Goal: Book appointment/travel/reservation

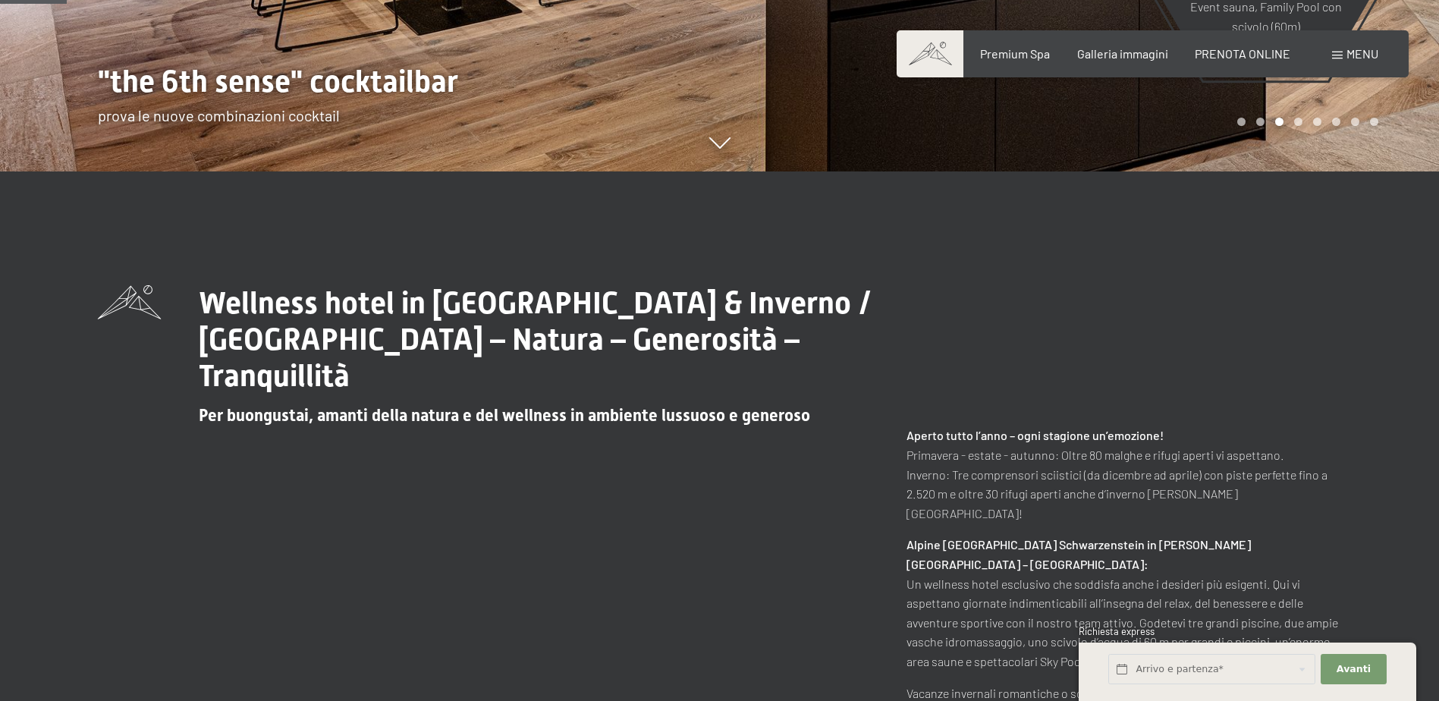
scroll to position [531, 0]
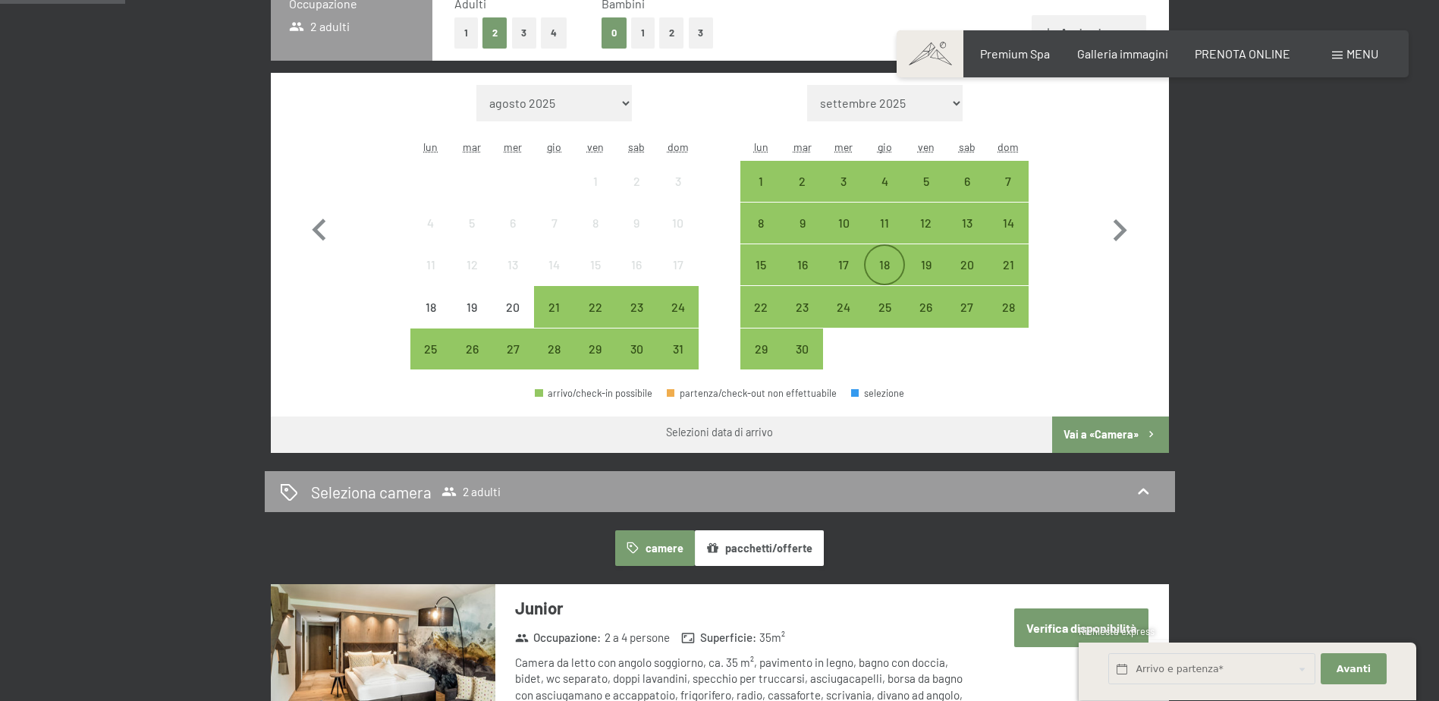
scroll to position [455, 0]
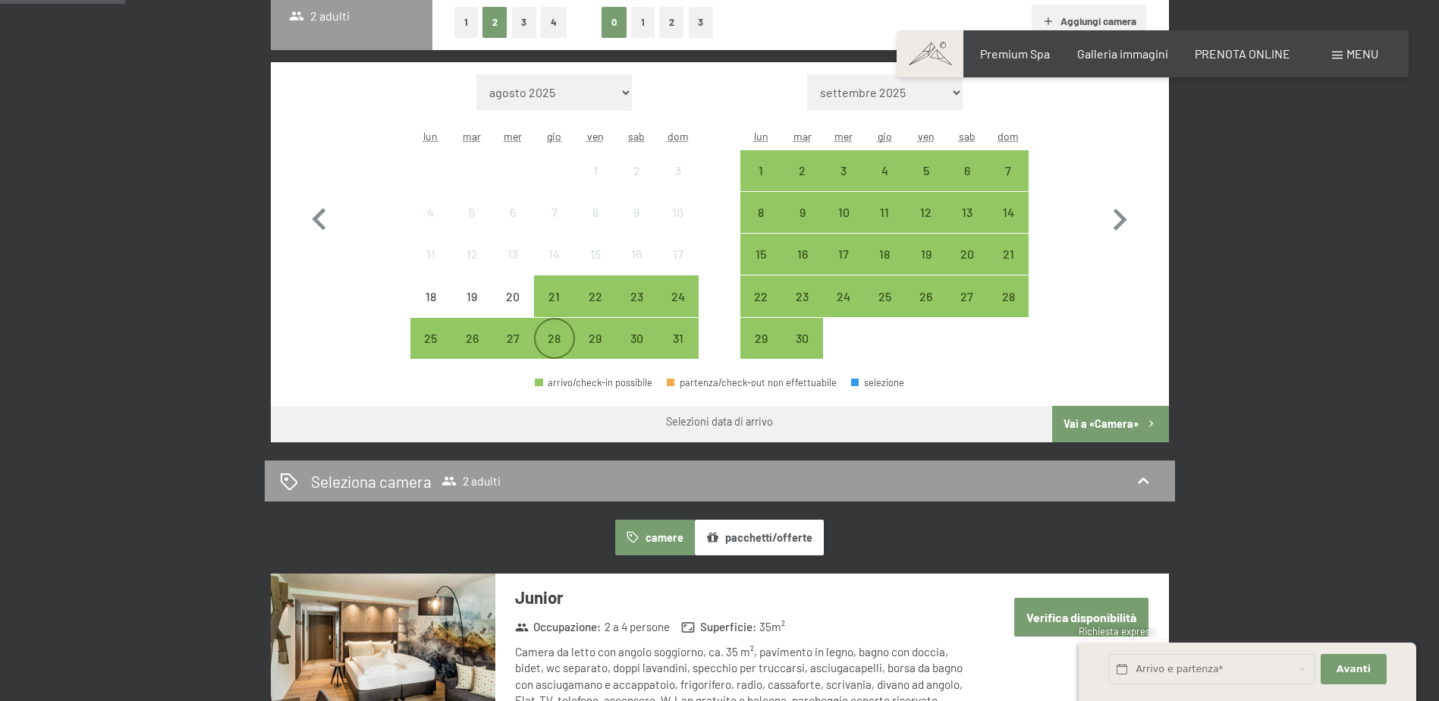
click at [546, 341] on div "28" at bounding box center [555, 351] width 38 height 38
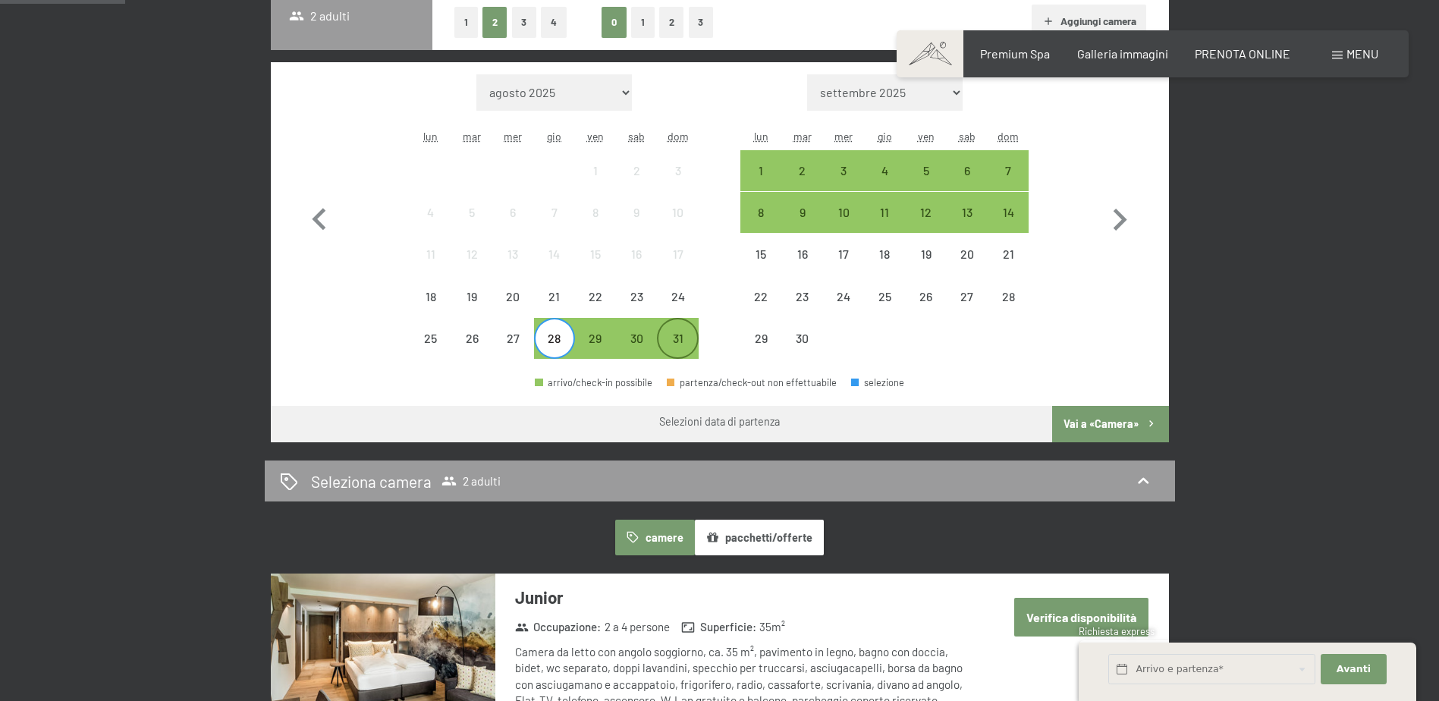
click at [678, 341] on div "31" at bounding box center [677, 351] width 38 height 38
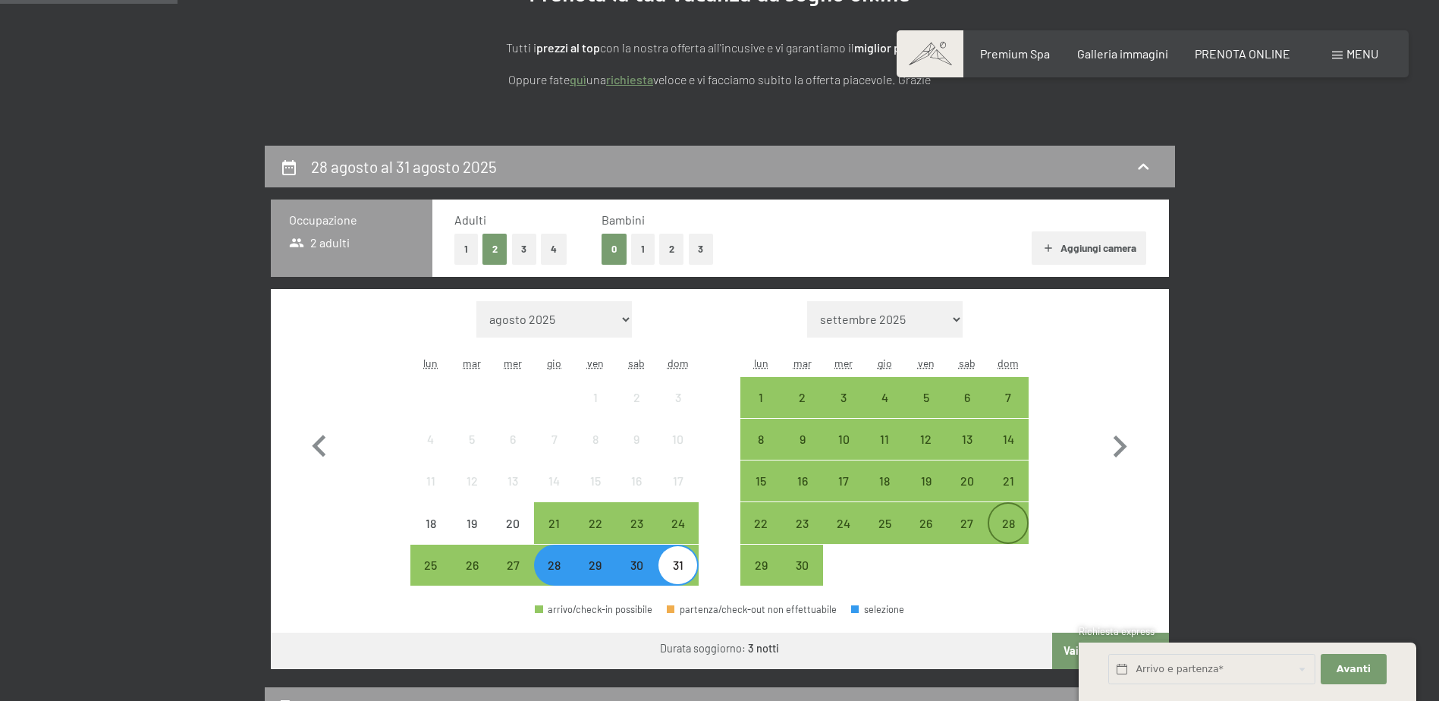
scroll to position [228, 0]
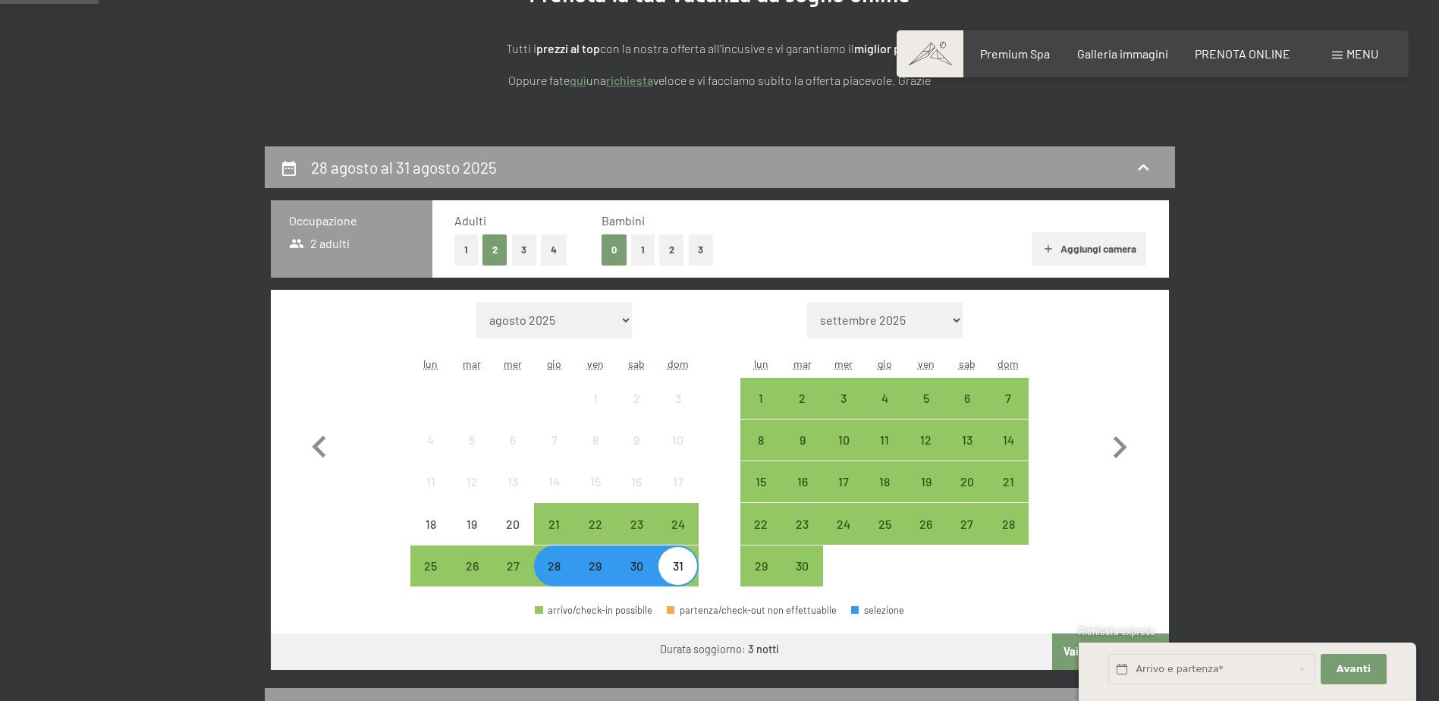
click at [639, 253] on button "1" at bounding box center [643, 249] width 24 height 31
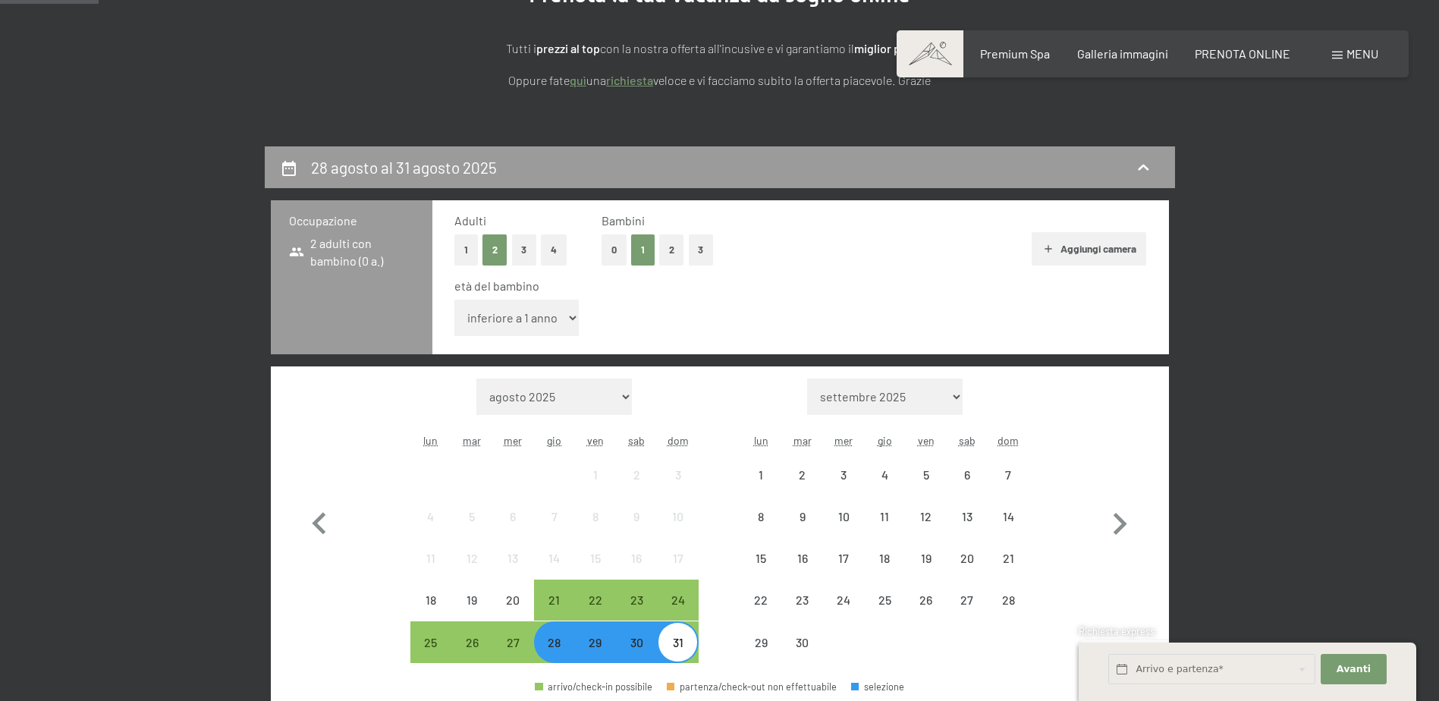
click at [577, 322] on select "inferiore a 1 anno 1 anno 2 anni 3 anni 4 anni 5 anni 6 anni 7 anni 8 anni 9 an…" at bounding box center [516, 318] width 125 height 36
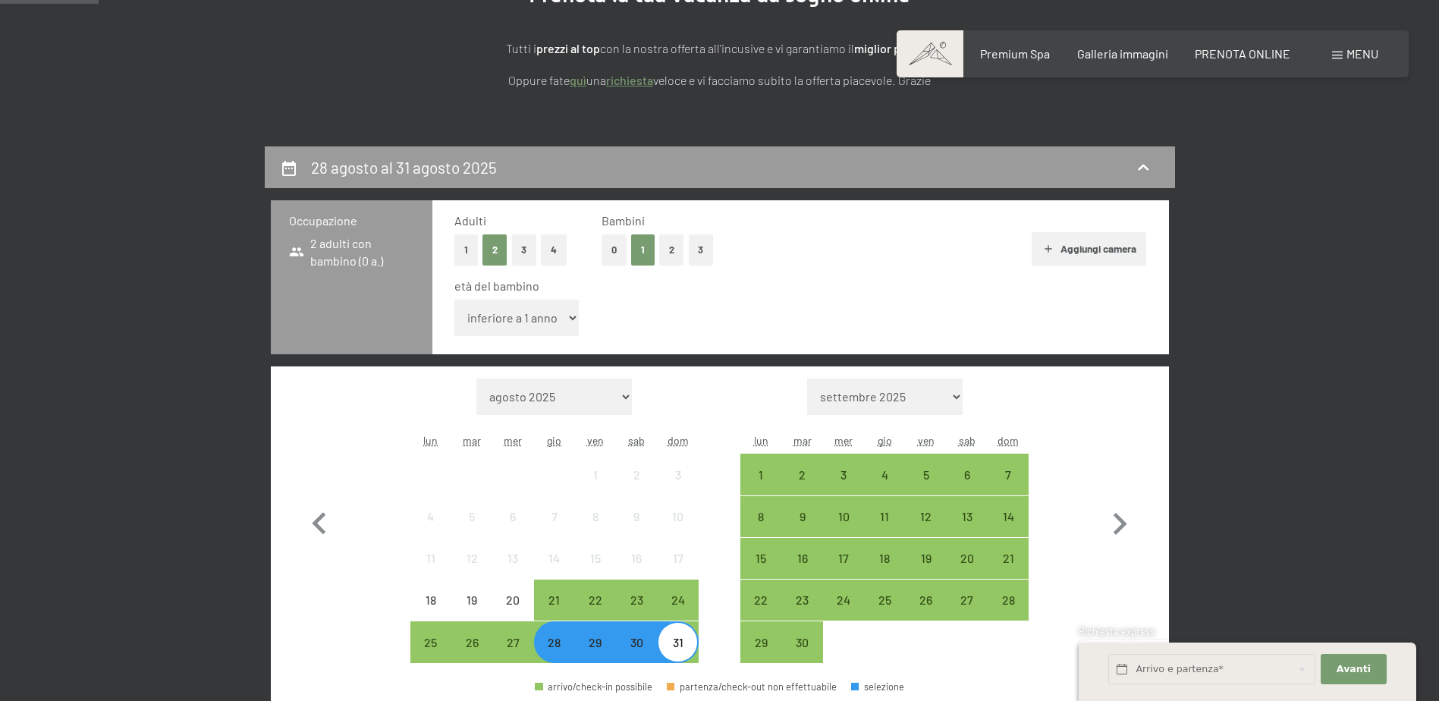
select select "8"
click at [454, 300] on select "inferiore a 1 anno 1 anno 2 anni 3 anni 4 anni 5 anni 6 anni 7 anni 8 anni 9 an…" at bounding box center [516, 318] width 125 height 36
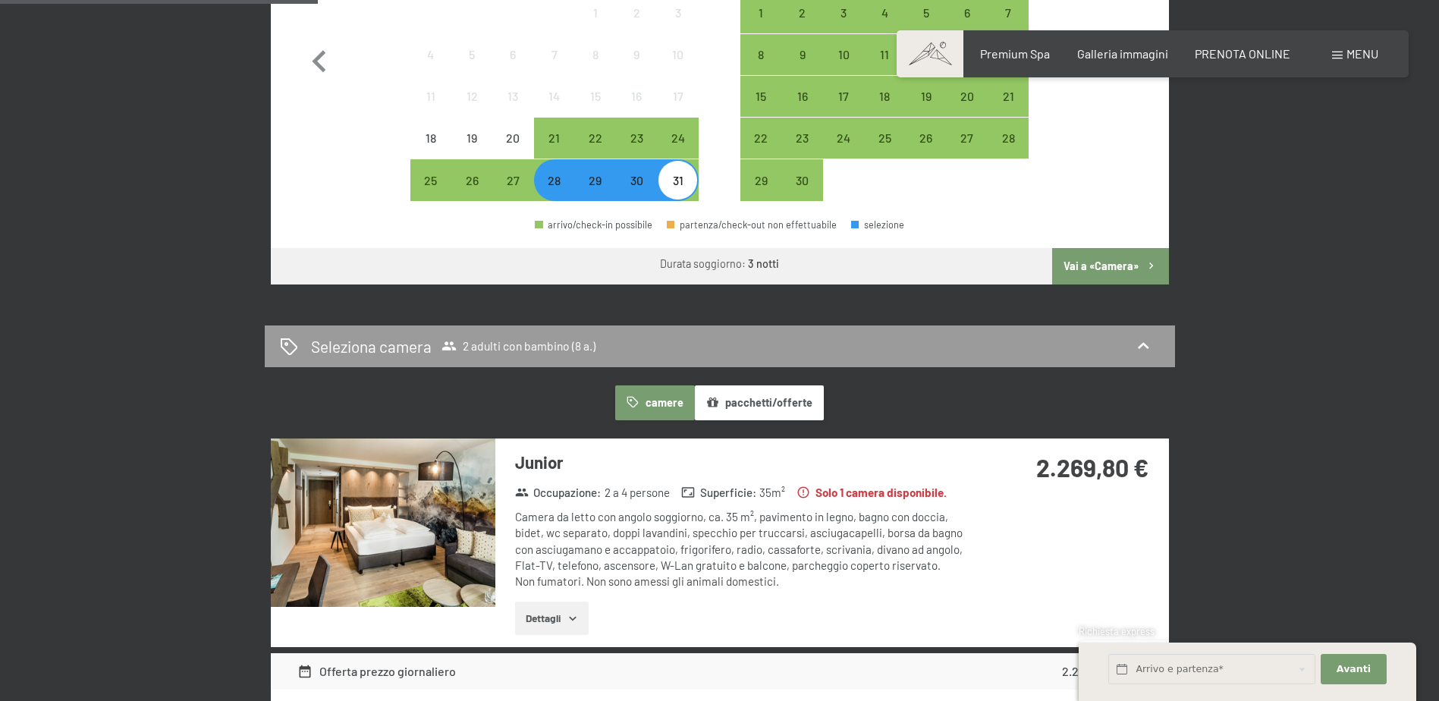
scroll to position [759, 0]
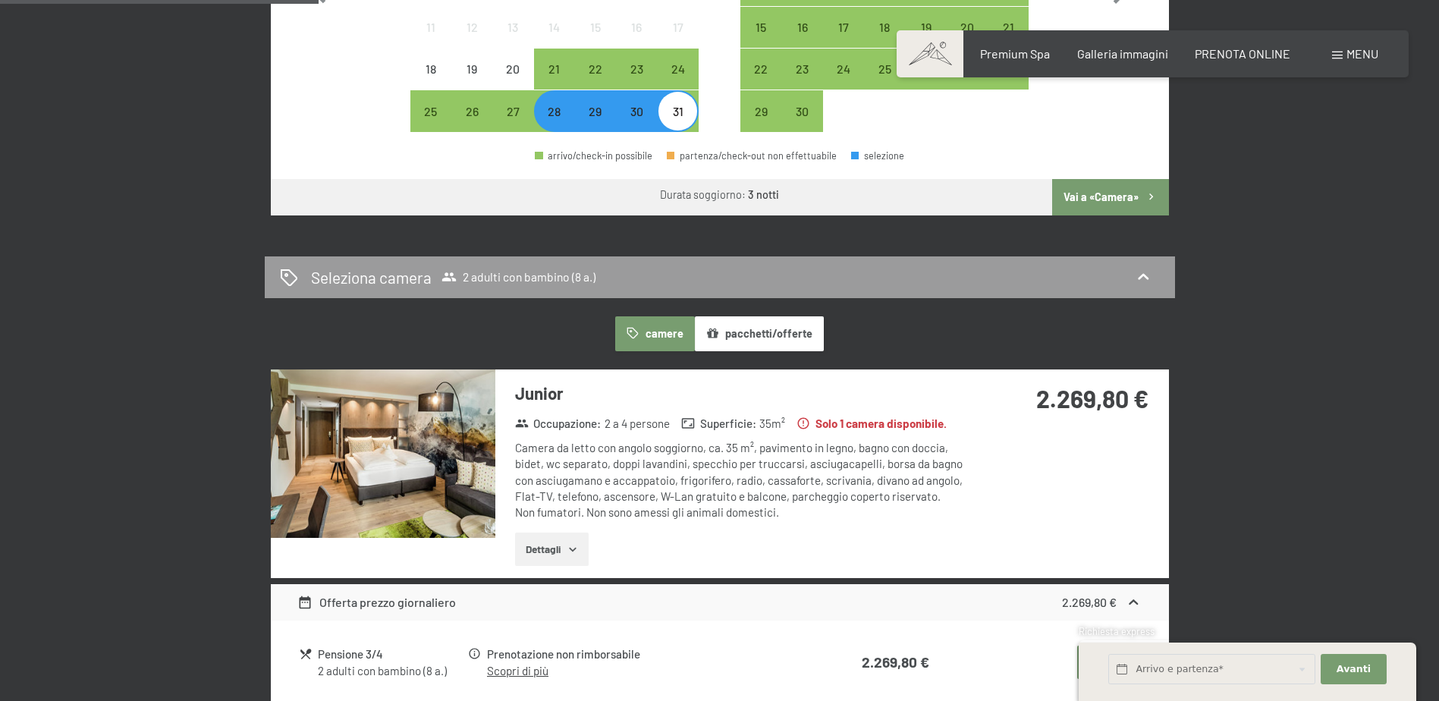
click at [568, 553] on icon "button" at bounding box center [573, 549] width 12 height 12
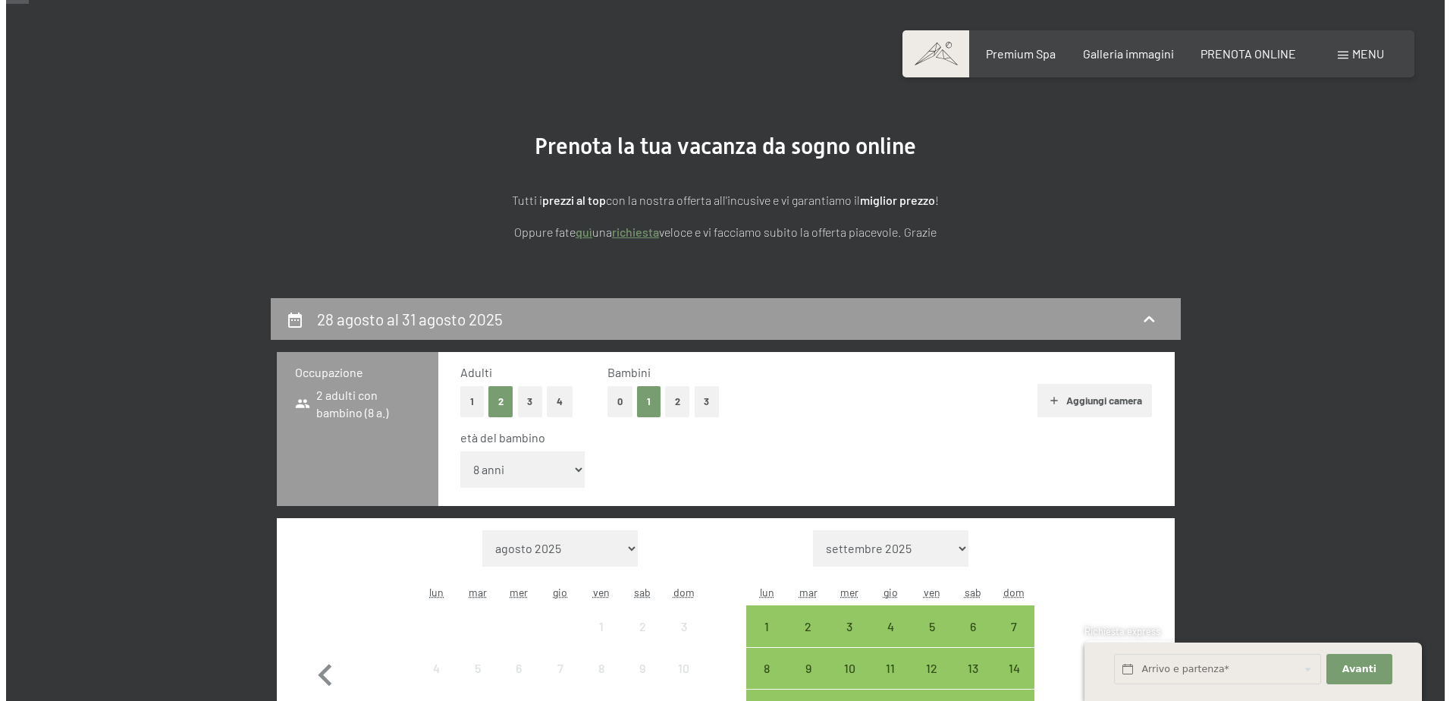
scroll to position [0, 0]
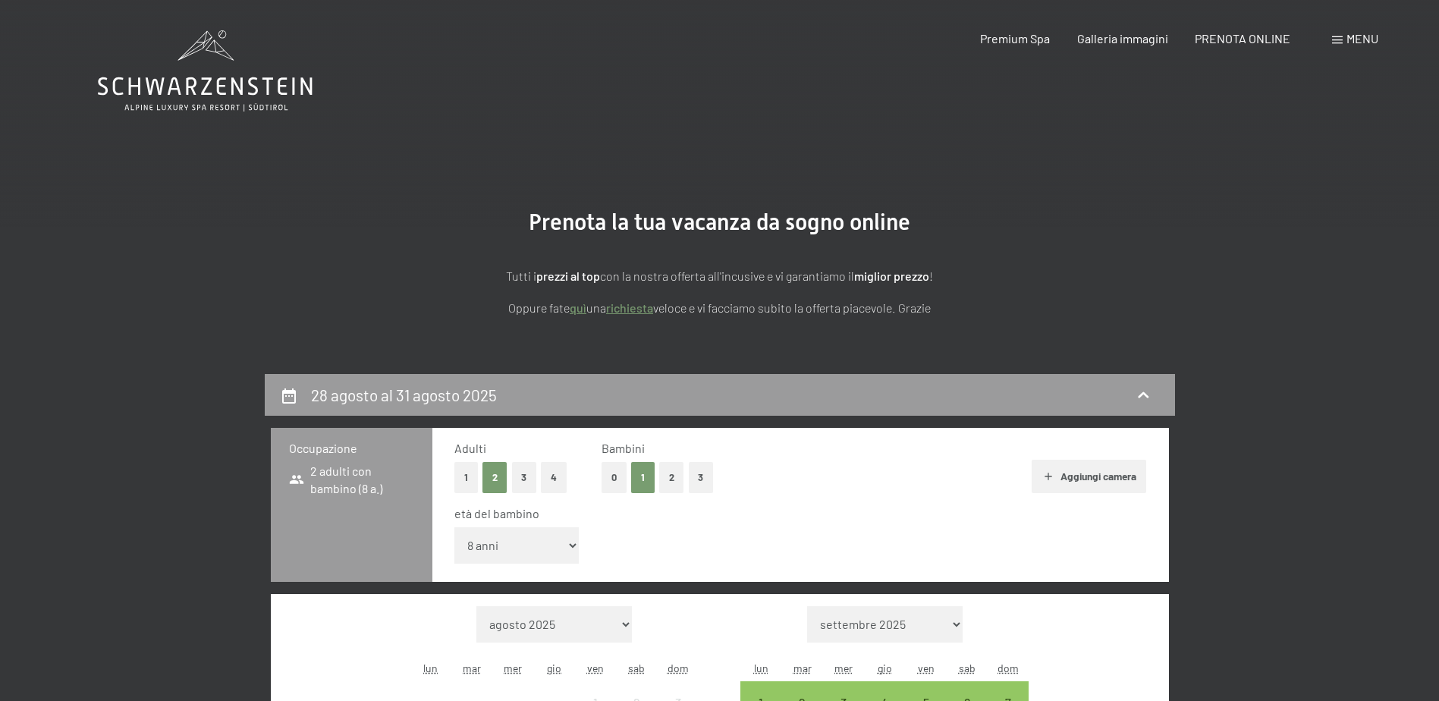
click at [1345, 37] on div "Menu" at bounding box center [1355, 38] width 46 height 17
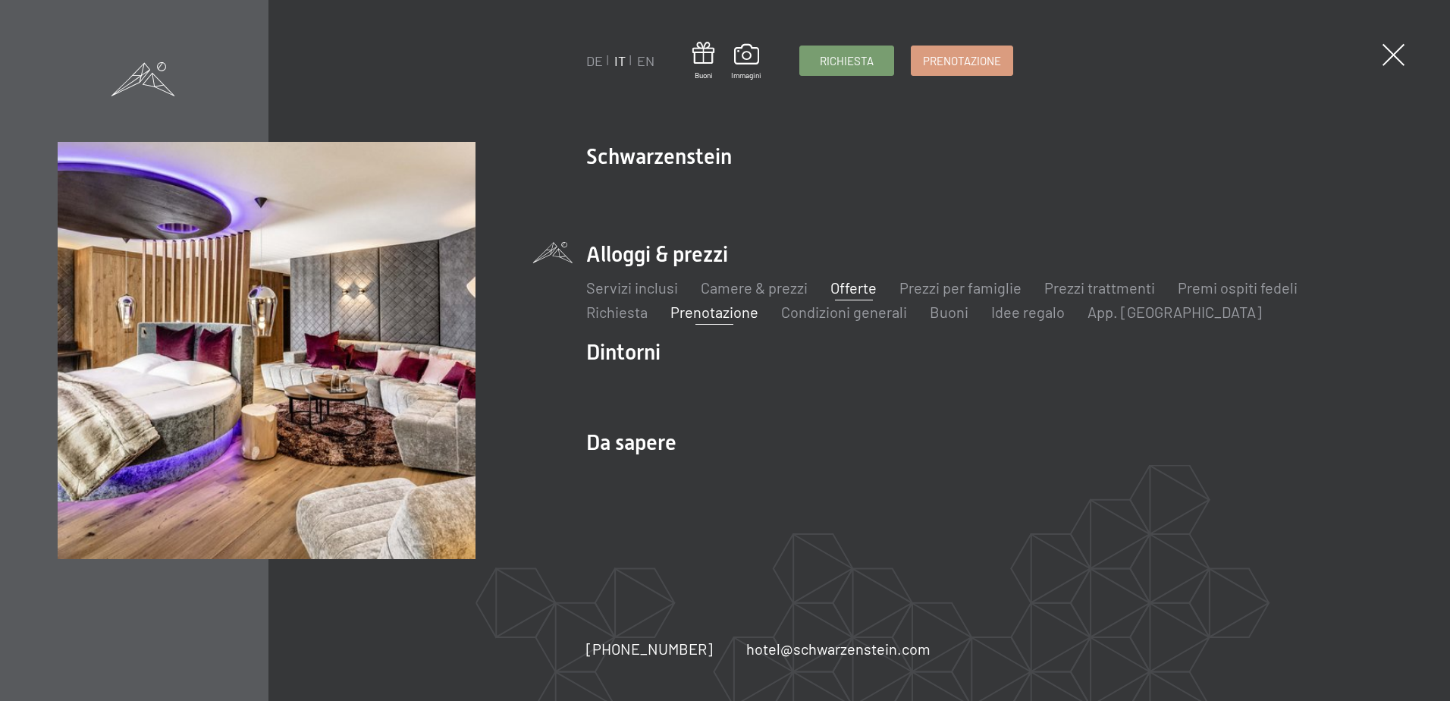
click at [855, 292] on link "Offerte" at bounding box center [854, 287] width 46 height 18
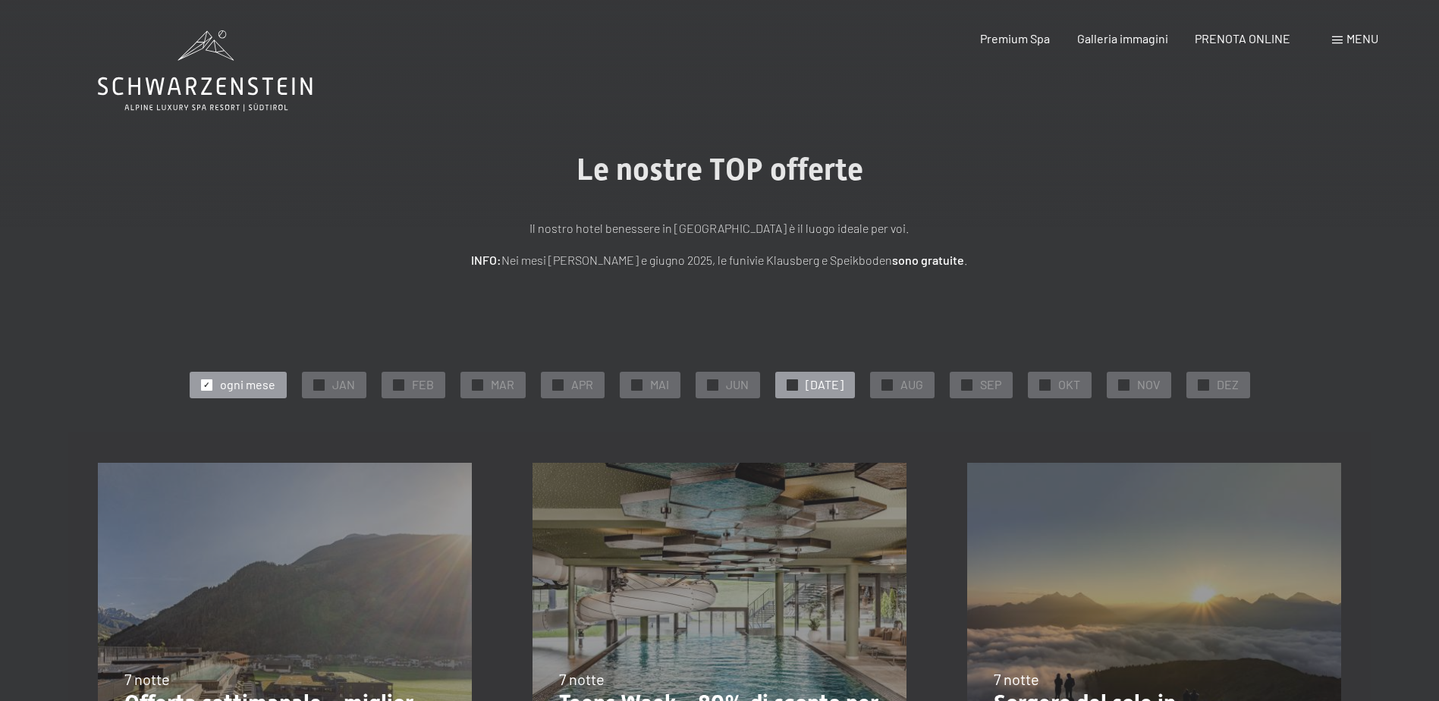
click at [796, 388] on div at bounding box center [792, 384] width 11 height 11
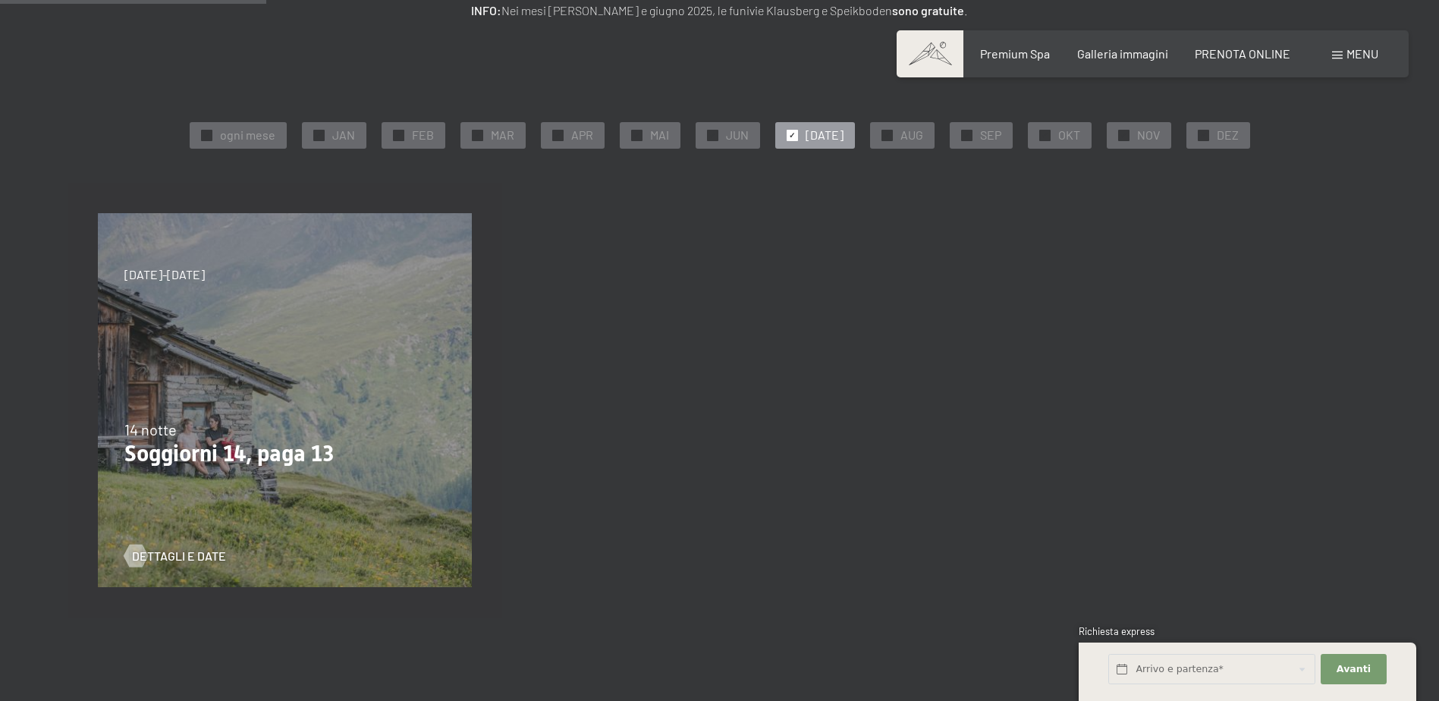
scroll to position [228, 0]
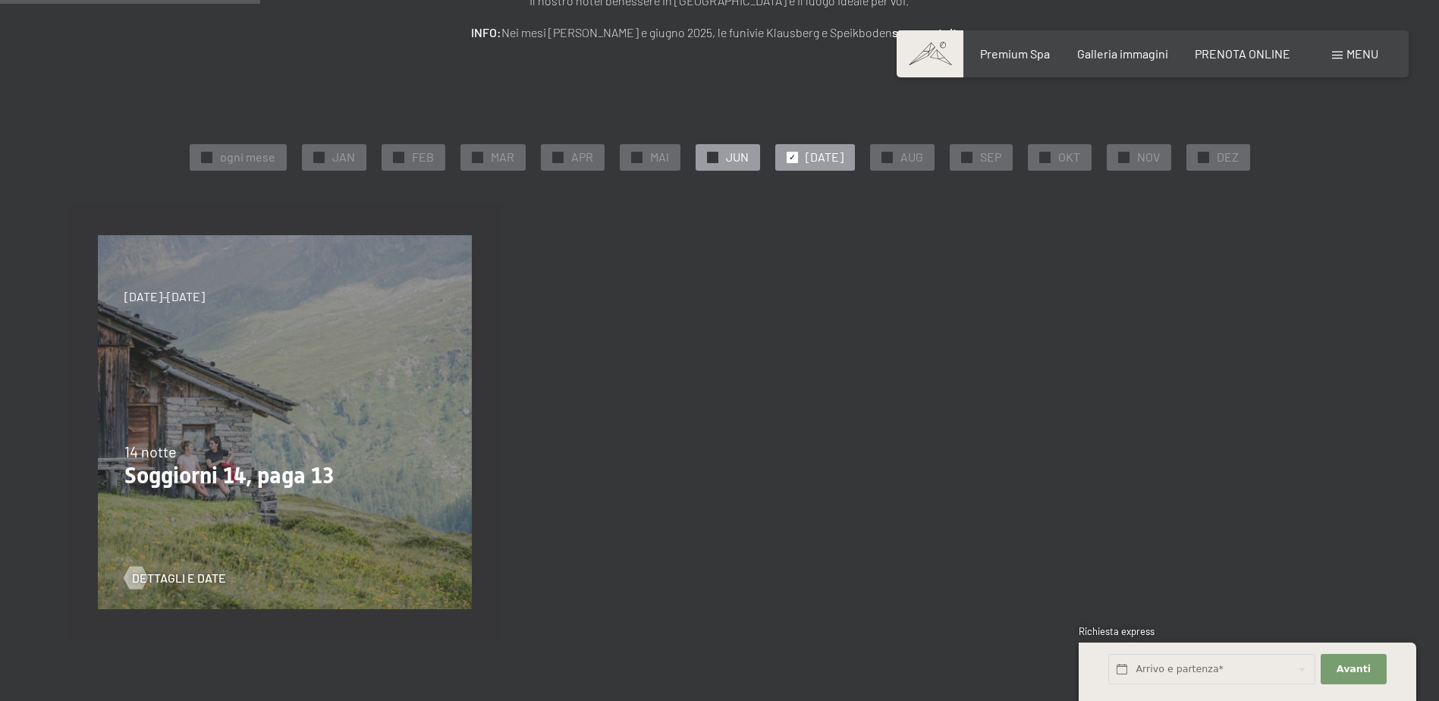
click at [715, 155] on span "✓" at bounding box center [712, 157] width 6 height 11
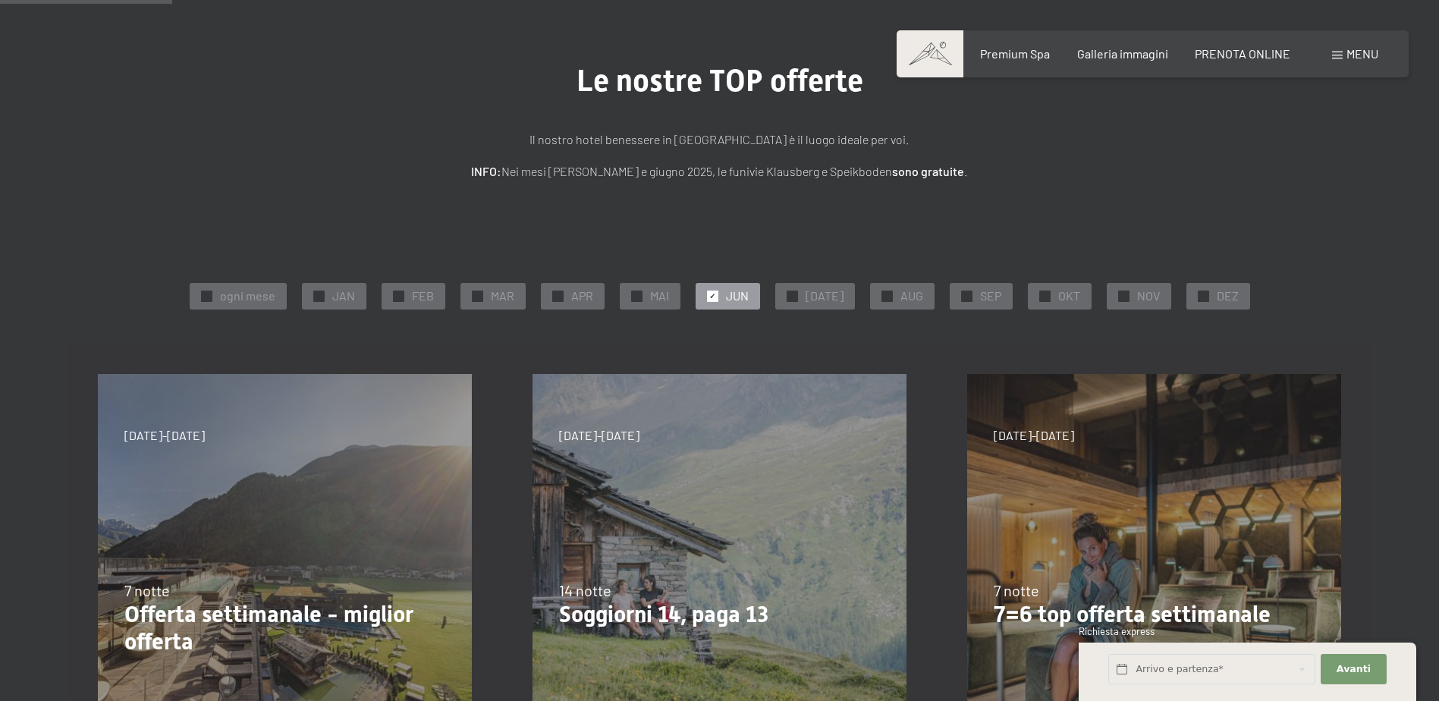
scroll to position [76, 0]
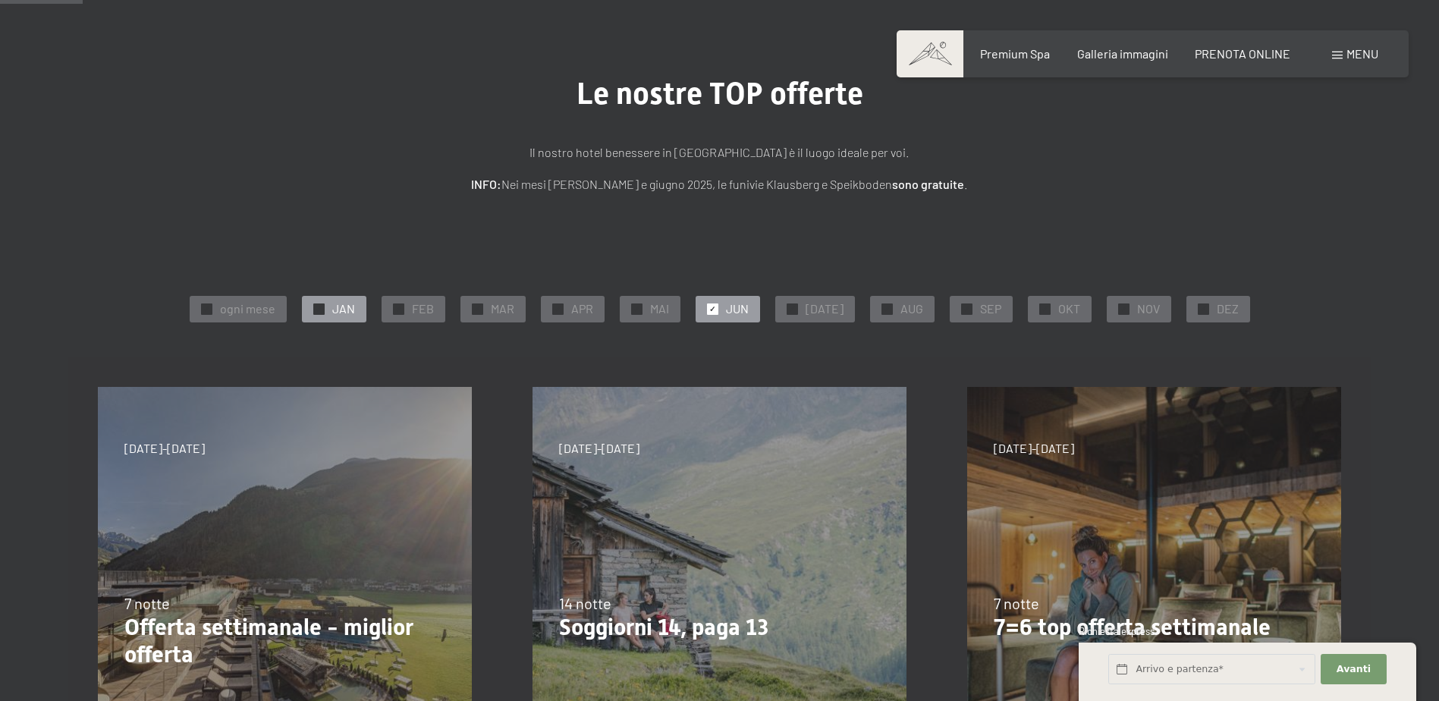
click at [322, 304] on span "✓" at bounding box center [319, 308] width 6 height 11
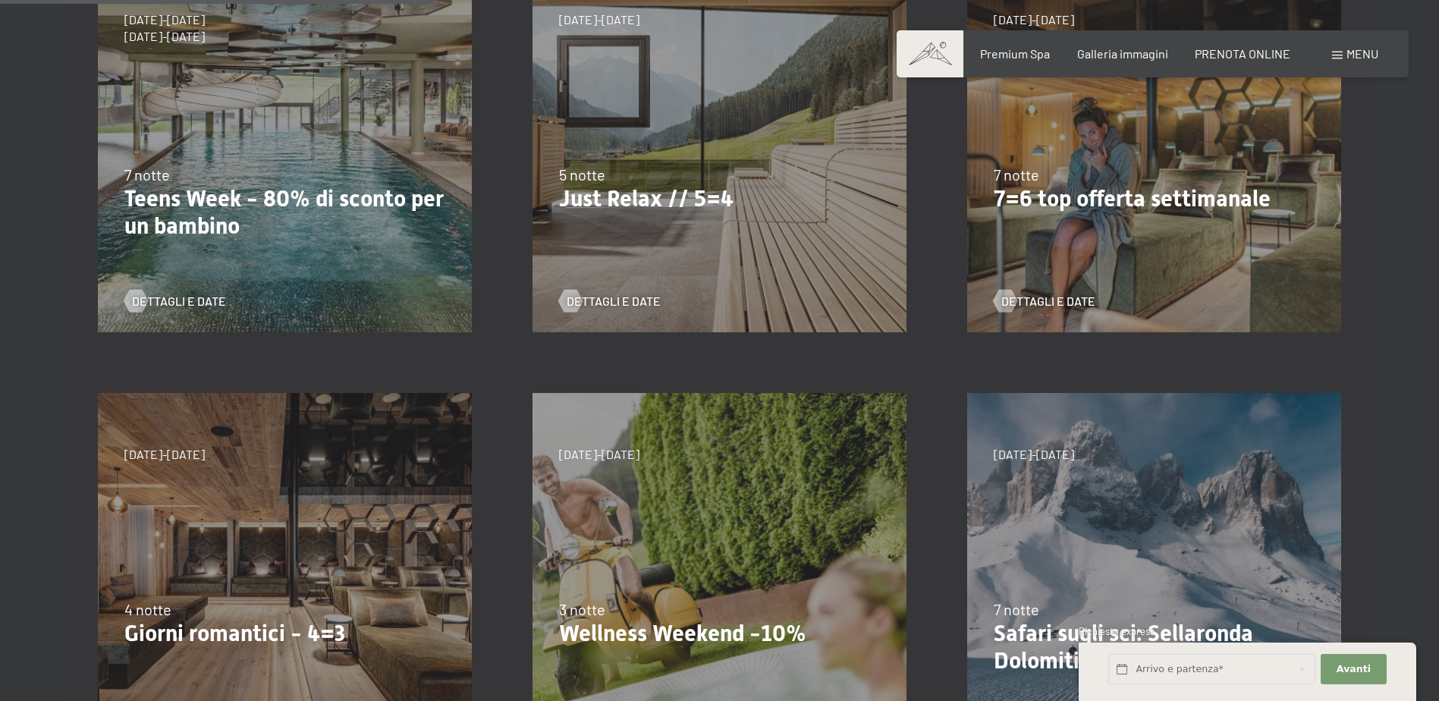
scroll to position [531, 0]
